Goal: Information Seeking & Learning: Learn about a topic

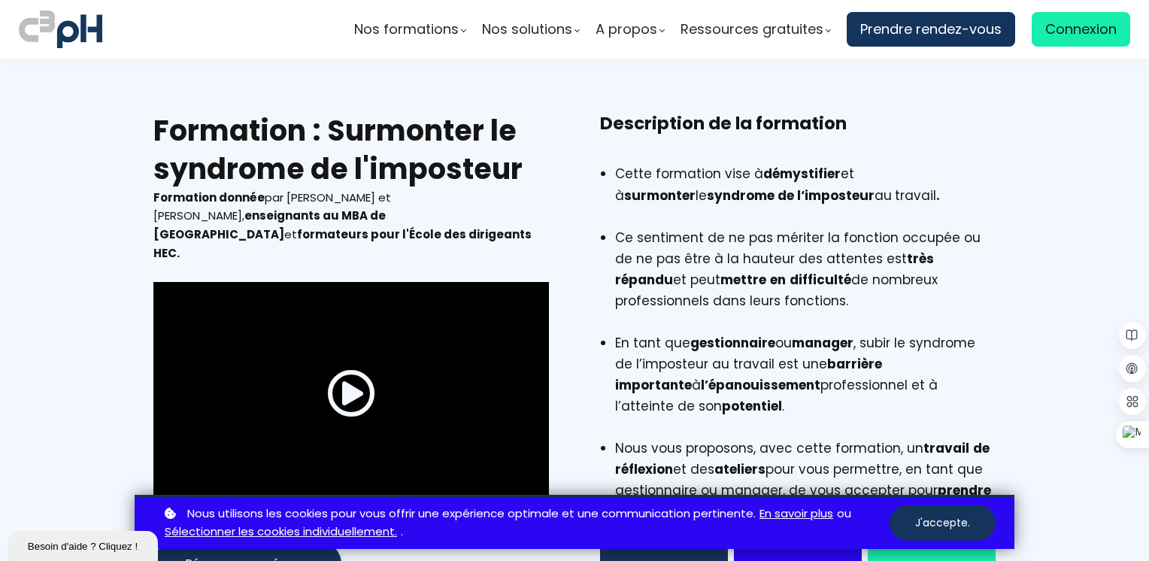
scroll to position [26, 0]
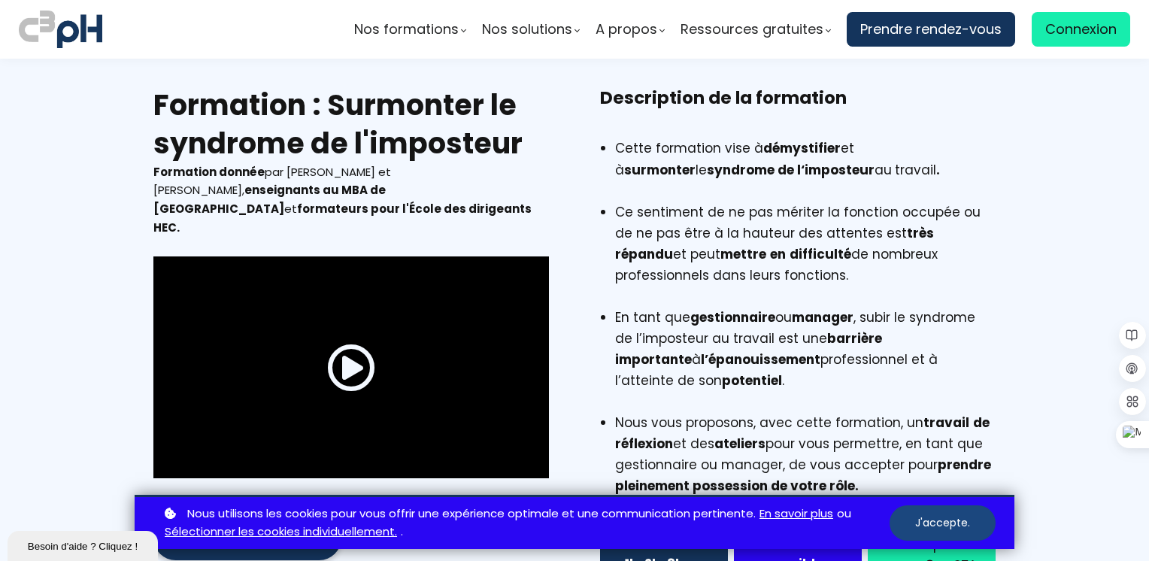
click at [946, 525] on button "J'accepte." at bounding box center [942, 522] width 106 height 35
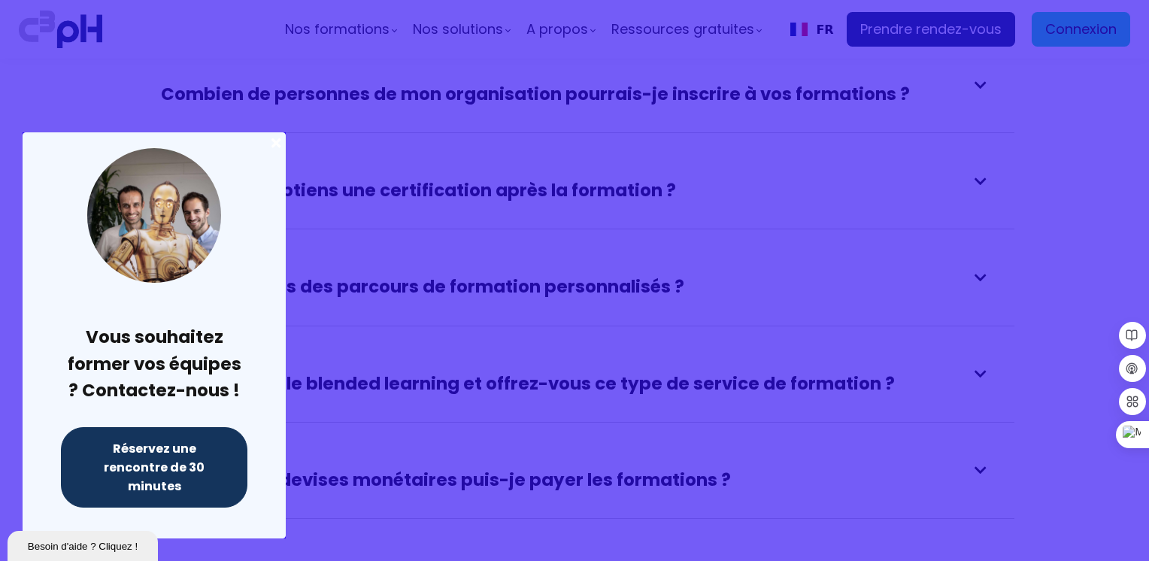
scroll to position [2805, 0]
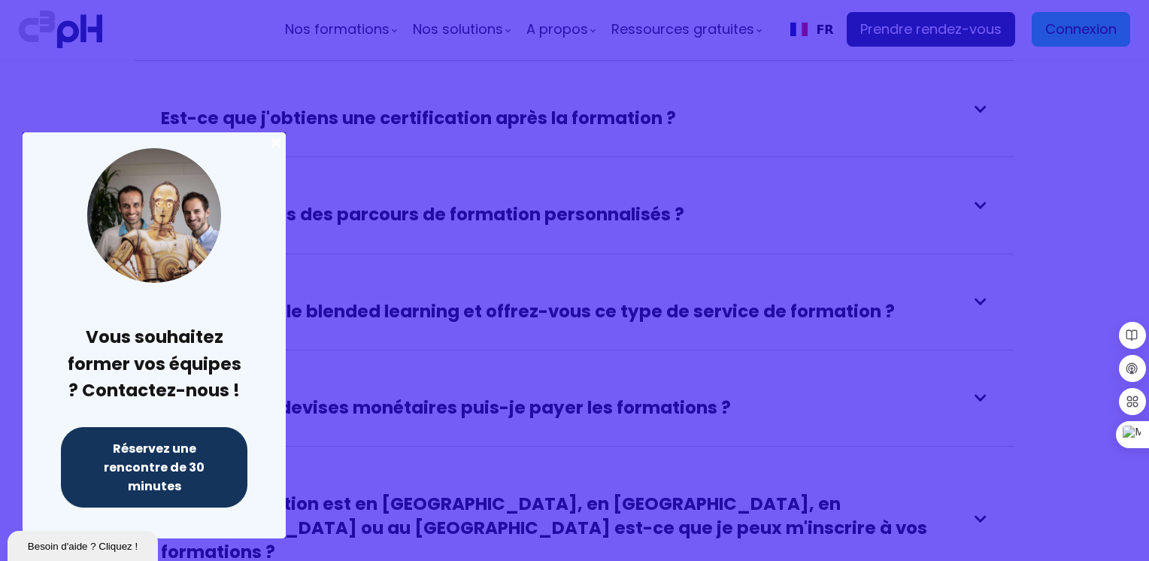
click at [445, 487] on div at bounding box center [574, 280] width 1149 height 561
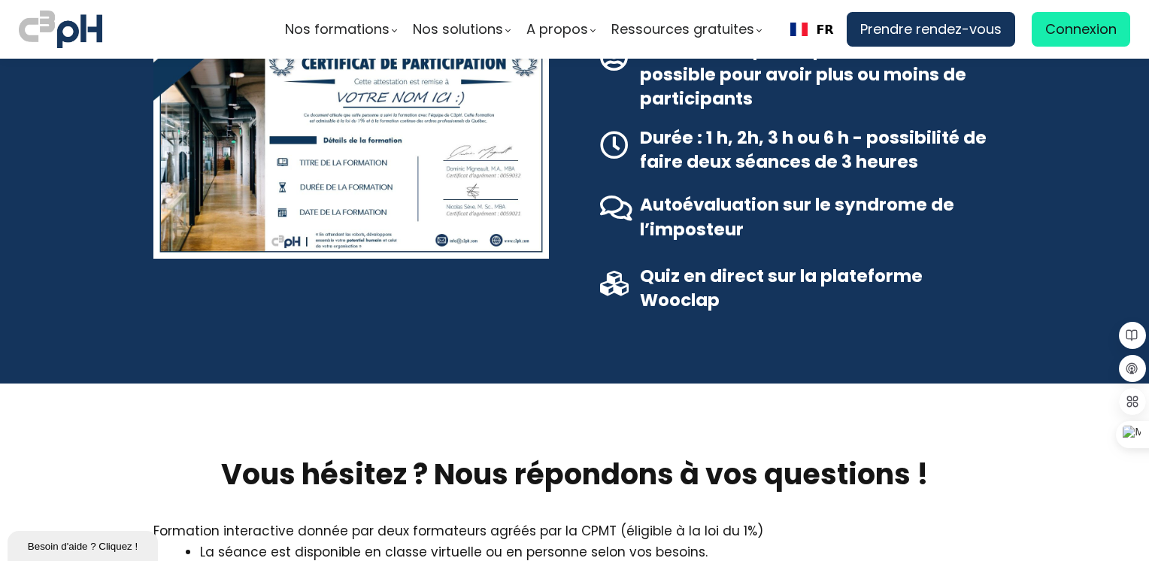
scroll to position [1942, 0]
